Goal: Information Seeking & Learning: Learn about a topic

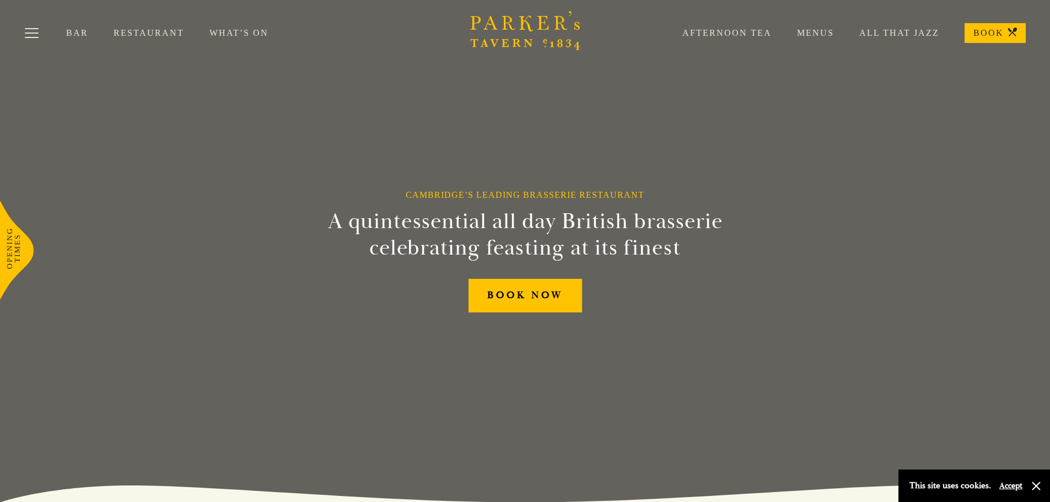
click at [147, 31] on link "Restaurant" at bounding box center [162, 33] width 96 height 11
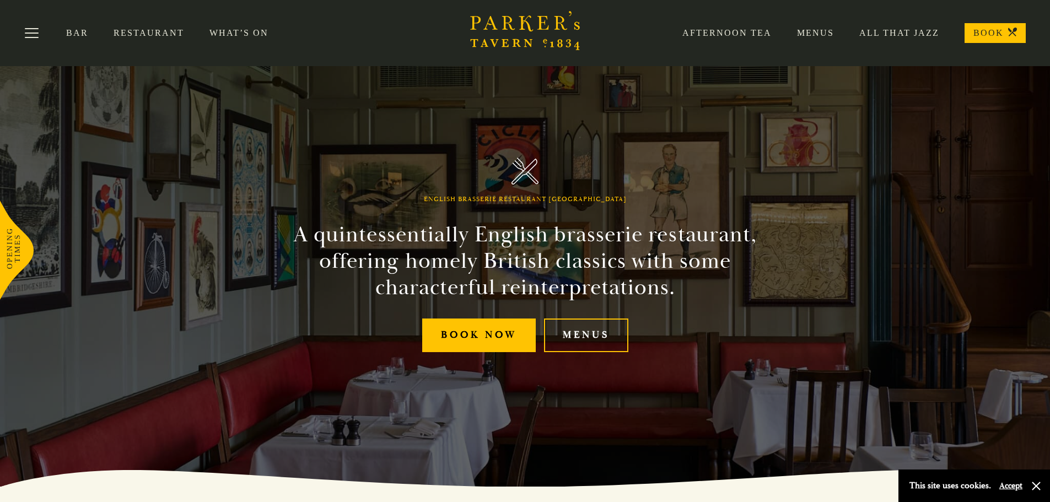
scroll to position [9, 0]
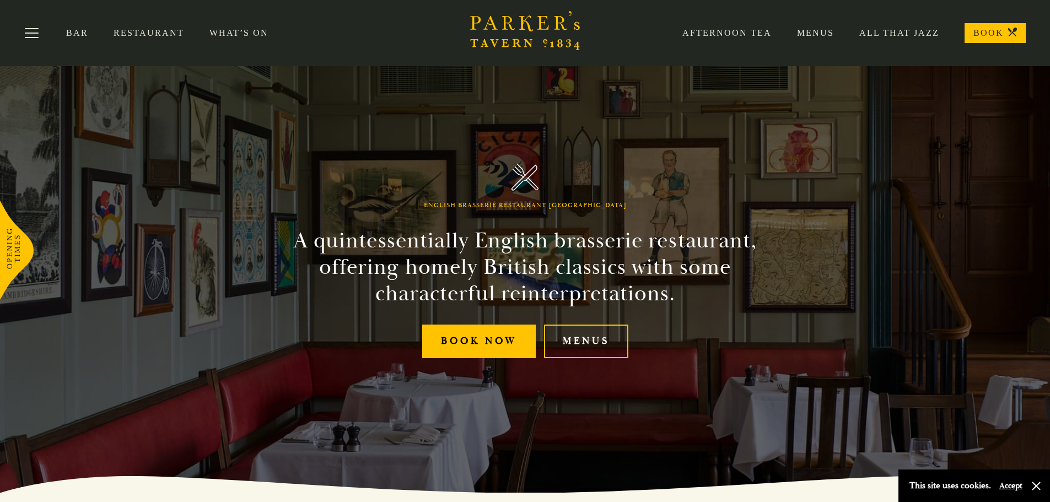
click at [813, 35] on link "Menus" at bounding box center [802, 33] width 62 height 11
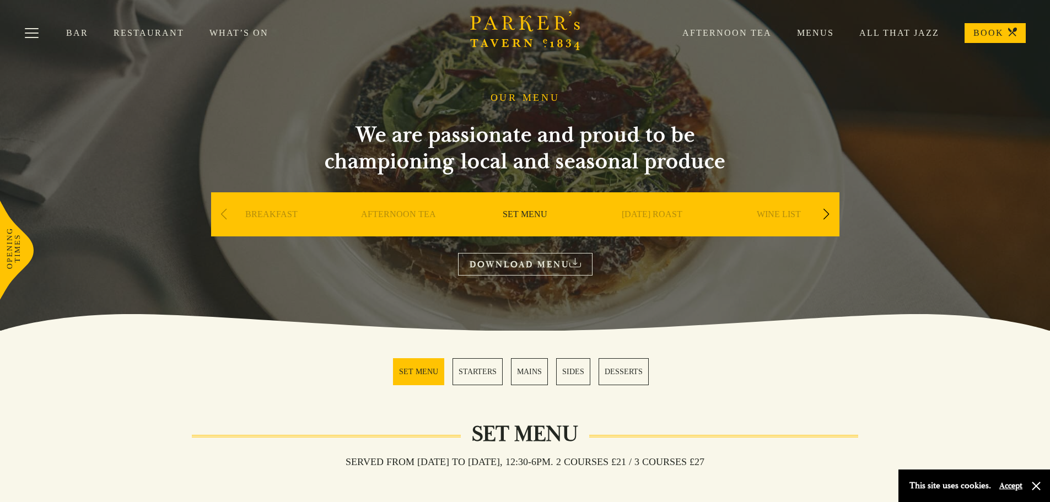
click at [819, 215] on div "Next slide" at bounding box center [826, 214] width 15 height 24
click at [819, 213] on div "Next slide" at bounding box center [826, 214] width 15 height 24
click at [819, 212] on div "Next slide" at bounding box center [826, 214] width 15 height 24
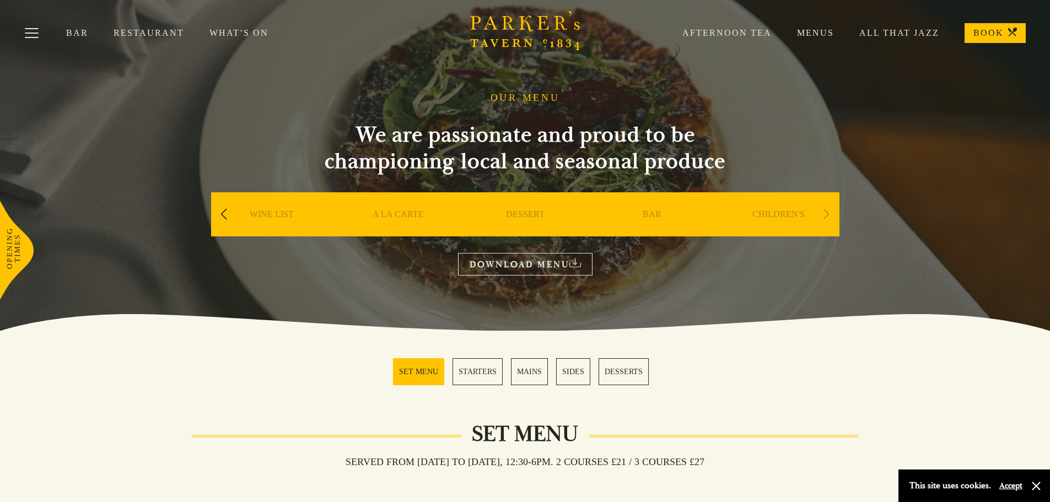
click at [231, 32] on link "What’s On" at bounding box center [251, 33] width 84 height 11
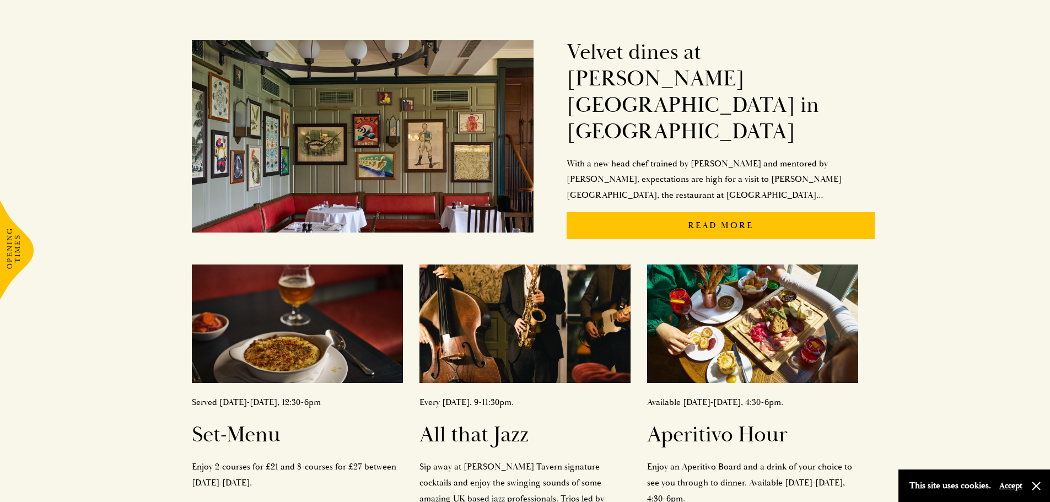
scroll to position [402, 0]
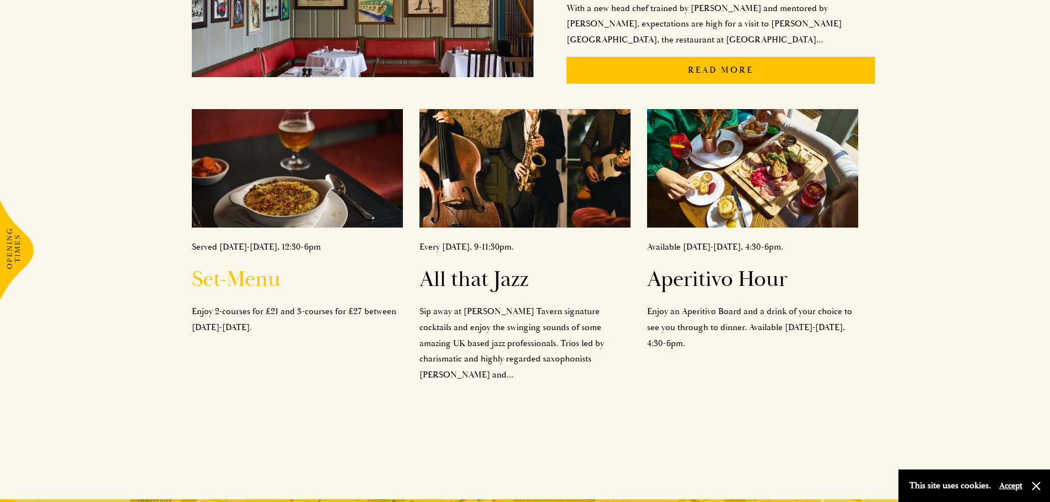
click at [248, 266] on h2 "Set-Menu" at bounding box center [297, 279] width 211 height 26
